Goal: Task Accomplishment & Management: Use online tool/utility

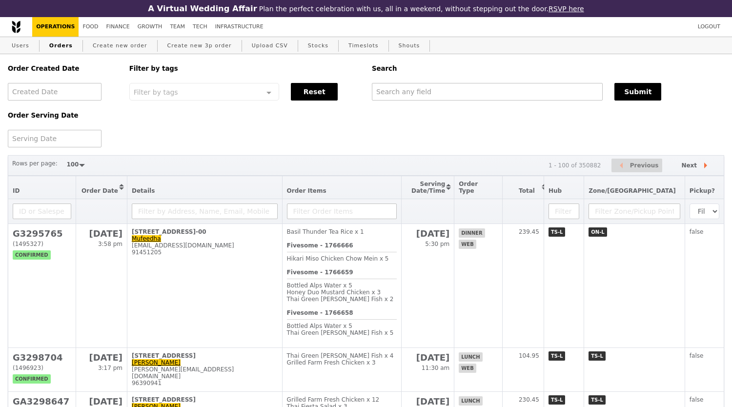
select select "100"
click at [596, 97] on input "text" at bounding box center [487, 92] width 231 height 18
click at [590, 93] on input "text" at bounding box center [487, 92] width 231 height 18
paste input "[EMAIL_ADDRESS][DOMAIN_NAME]"
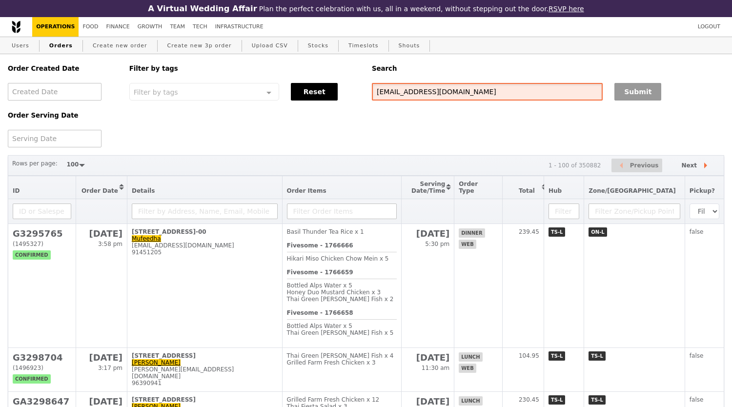
type input "[EMAIL_ADDRESS][DOMAIN_NAME]"
click at [638, 100] on button "Submit" at bounding box center [637, 92] width 47 height 18
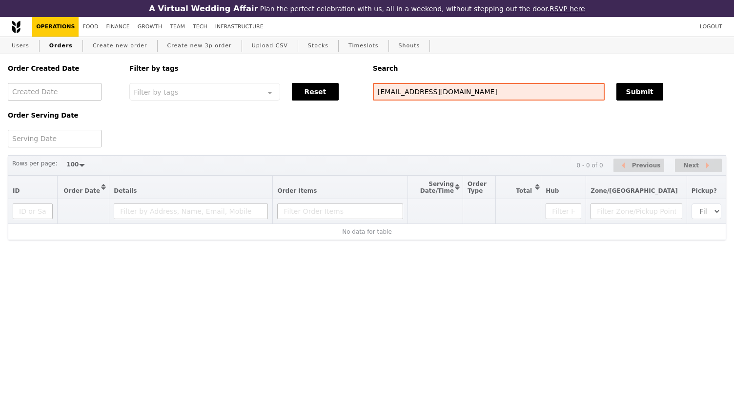
click at [621, 120] on div "Order Created Date Order Serving Date Filter by tags Filter by tags Meal_Plan W…" at bounding box center [367, 100] width 730 height 93
